Goal: Obtain resource: Download file/media

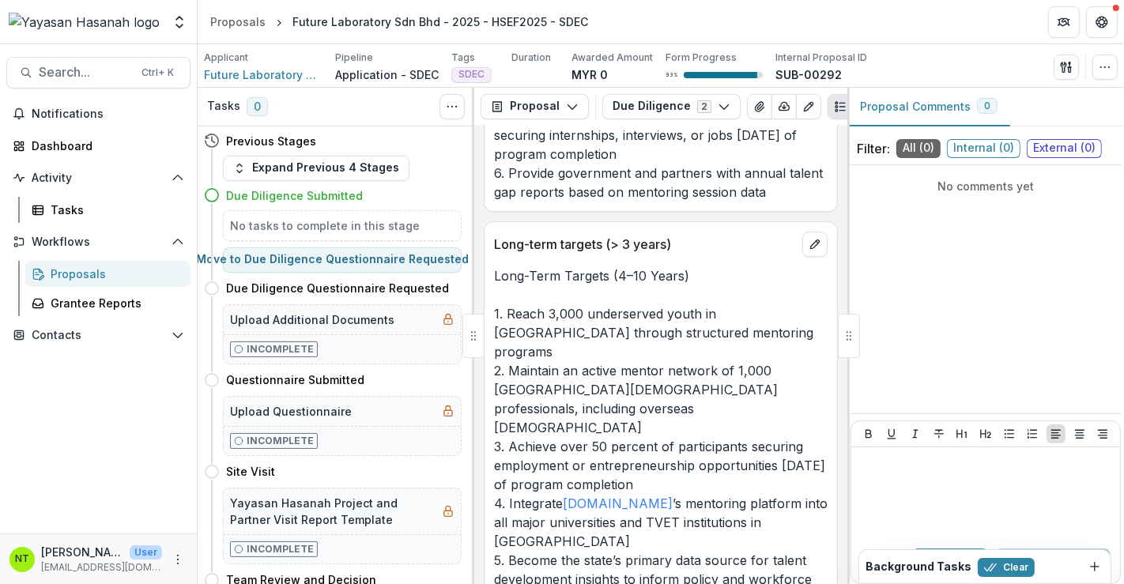
scroll to position [9305, 0]
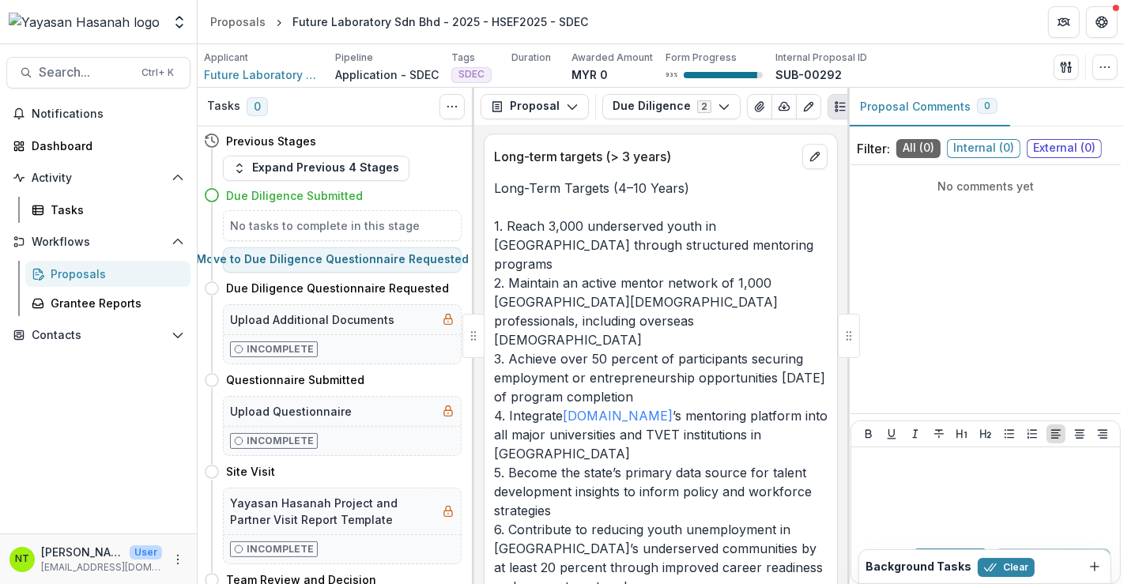
click at [585, 221] on p "Long-Term Targets (4–10 Years) 1. Reach 3,000 underserved youth in [GEOGRAPHIC_…" at bounding box center [661, 387] width 334 height 417
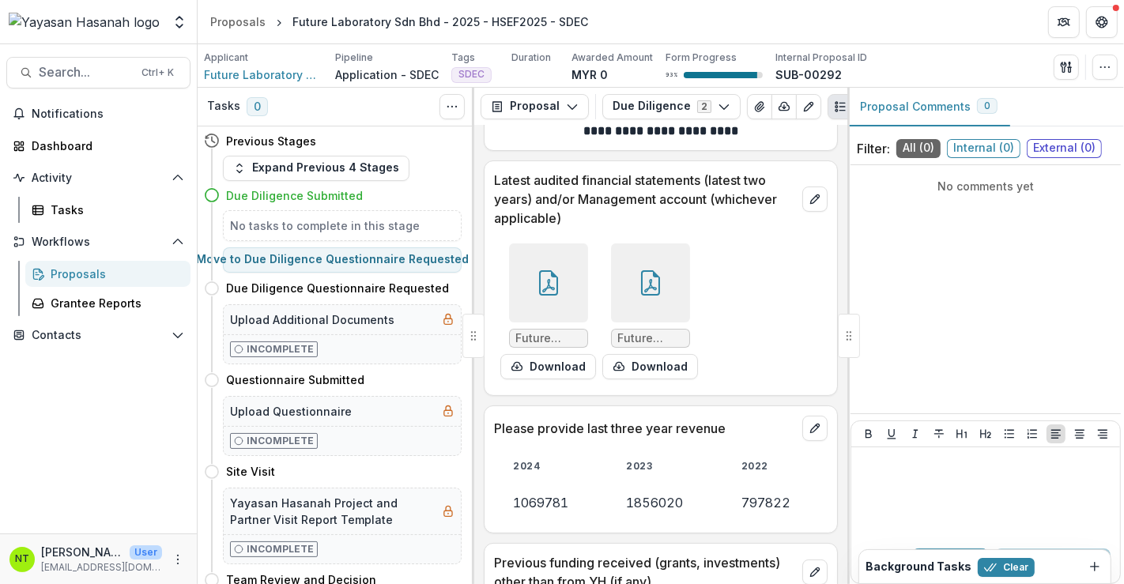
scroll to position [10395, 0]
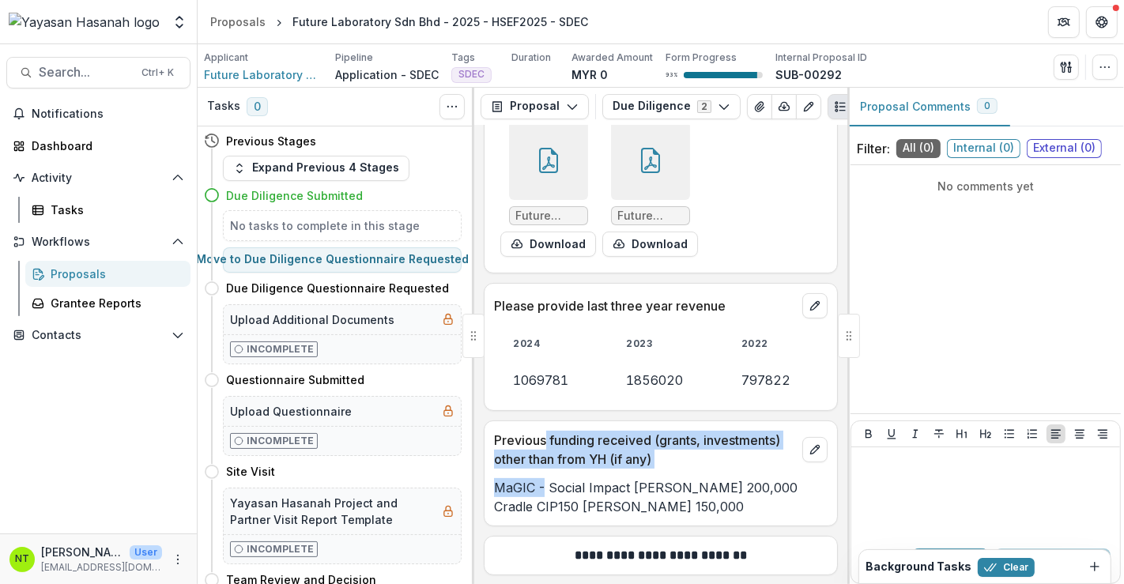
drag, startPoint x: 543, startPoint y: 306, endPoint x: 545, endPoint y: 342, distance: 36.4
click at [545, 421] on div "Previous funding received (grants, investments) other than from YH (if any) MaG…" at bounding box center [661, 474] width 354 height 106
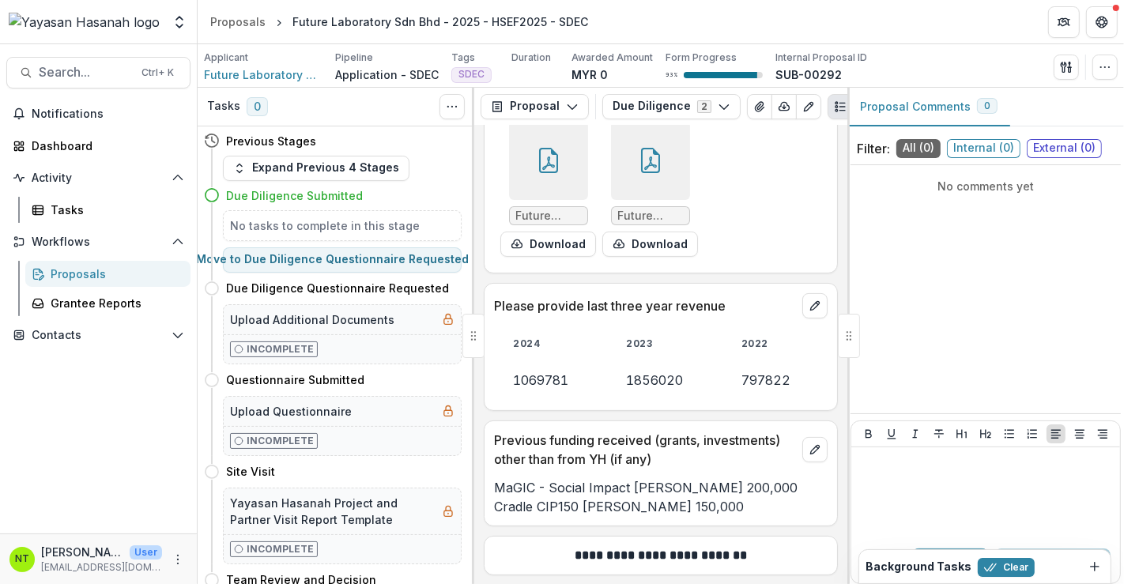
click at [547, 478] on p "MaGIC - Social Impact [PERSON_NAME] 200,000 Cradle CIP150 [PERSON_NAME] 150,000" at bounding box center [661, 497] width 334 height 38
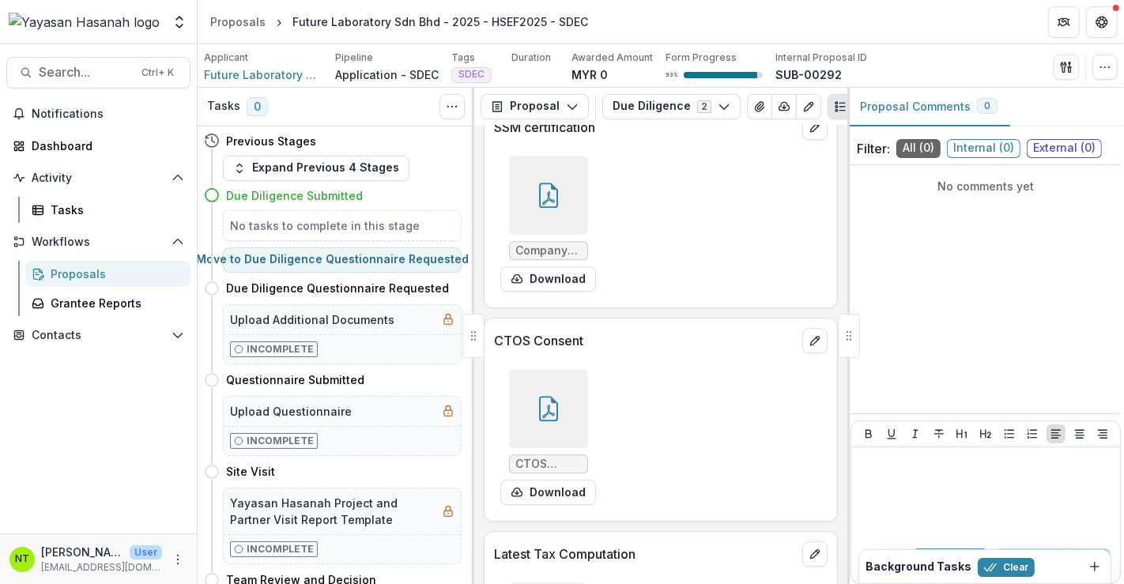
scroll to position [14318, 0]
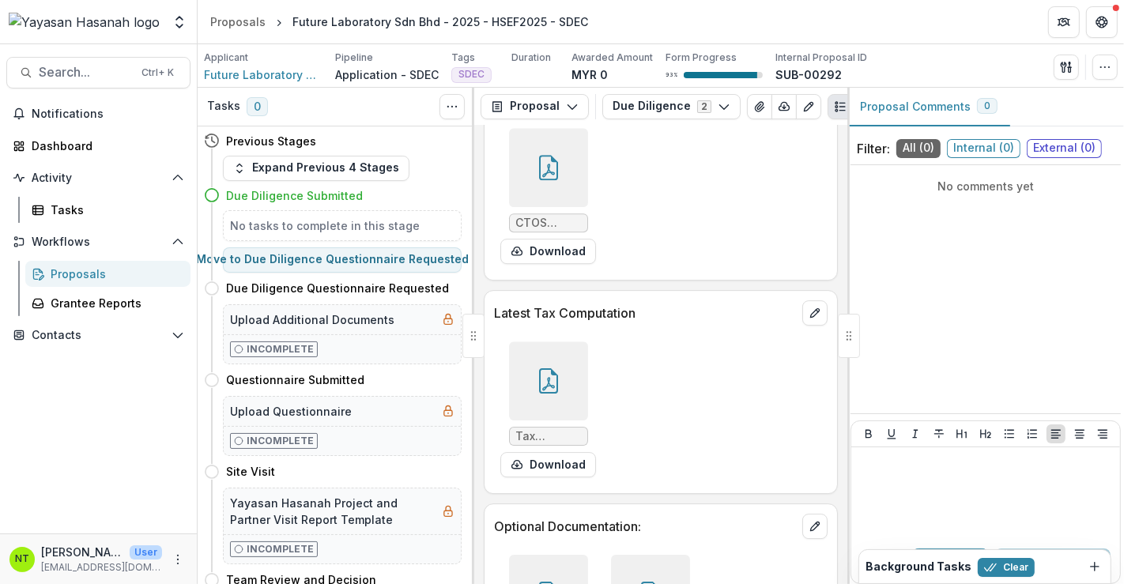
click at [544, 555] on div at bounding box center [548, 594] width 79 height 79
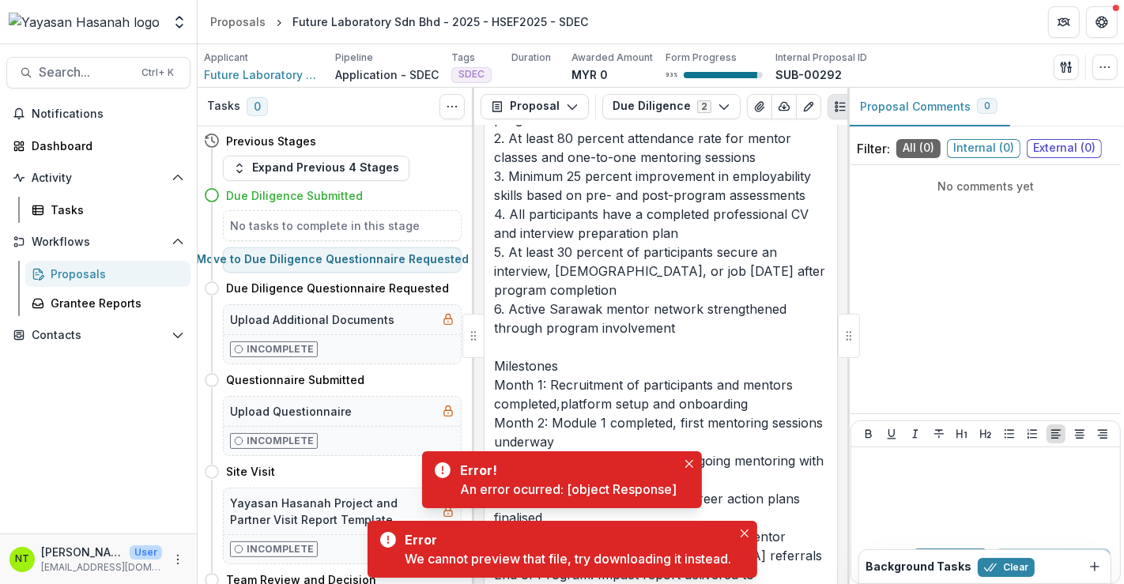
scroll to position [11859, 0]
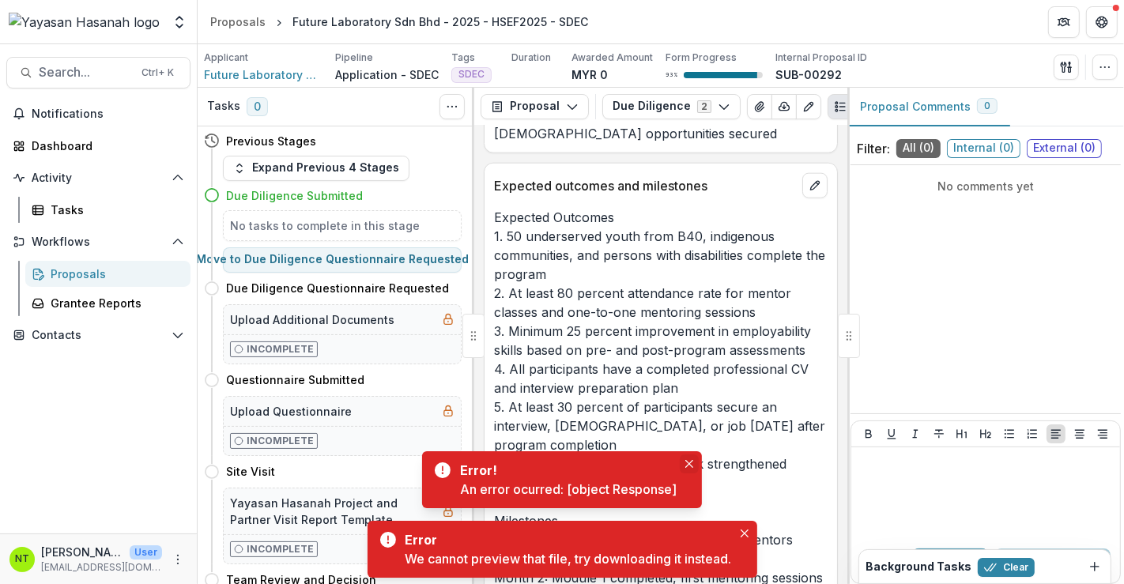
click at [690, 468] on button "Close" at bounding box center [689, 464] width 19 height 19
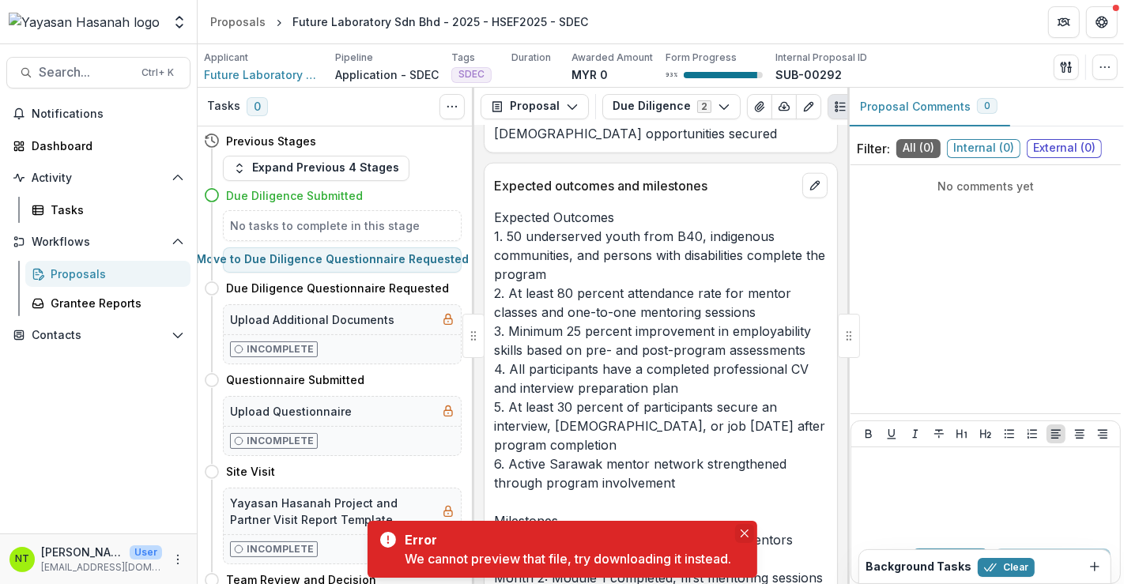
click at [747, 531] on icon "Close" at bounding box center [745, 534] width 8 height 8
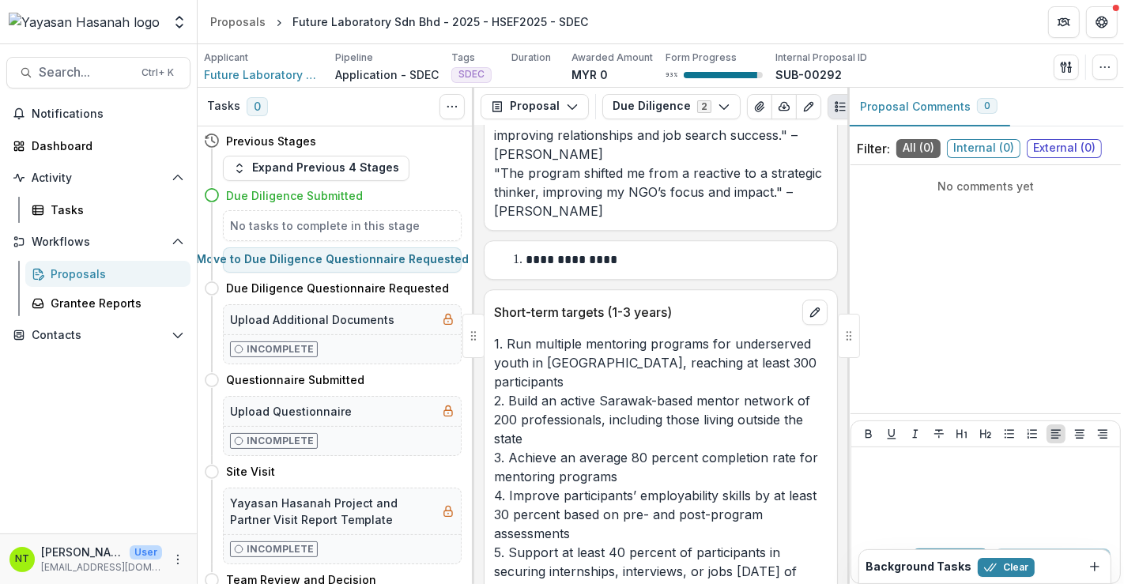
scroll to position [14318, 0]
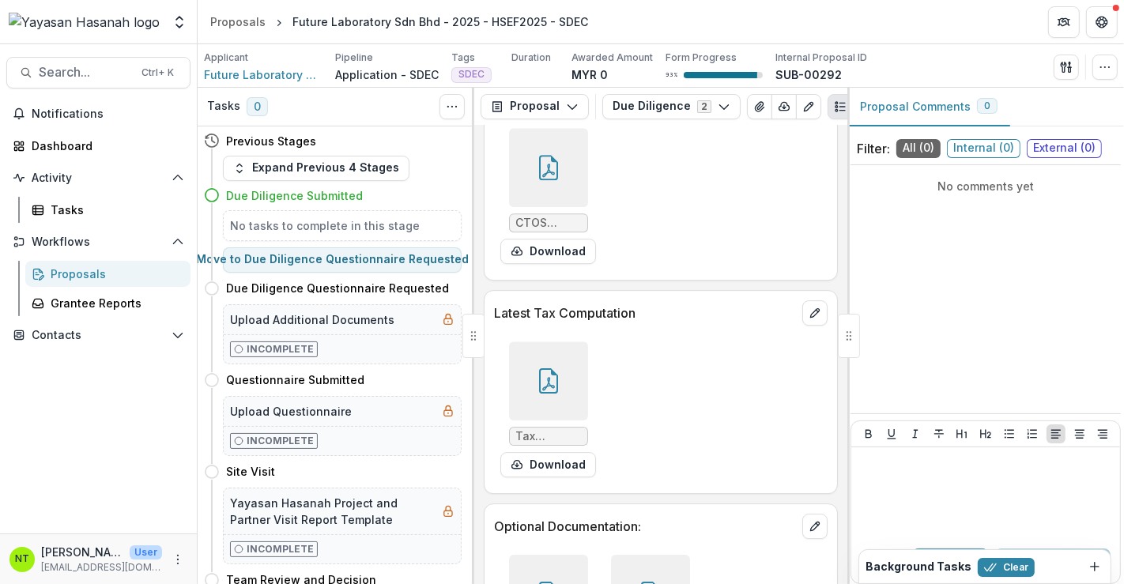
click at [649, 555] on div at bounding box center [650, 594] width 79 height 79
